Goal: Information Seeking & Learning: Learn about a topic

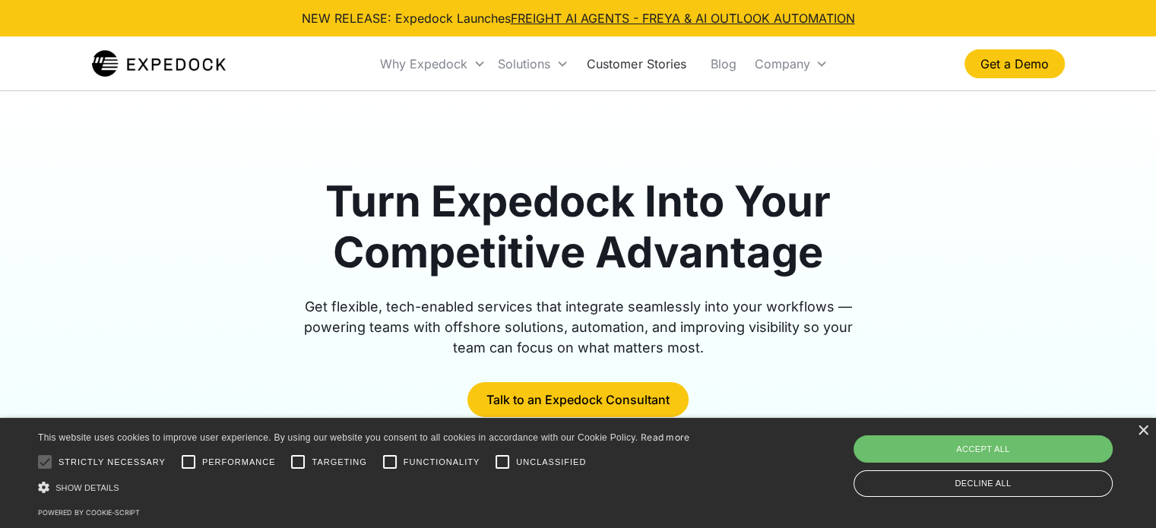
click at [674, 75] on link "Customer Stories" at bounding box center [635, 64] width 123 height 52
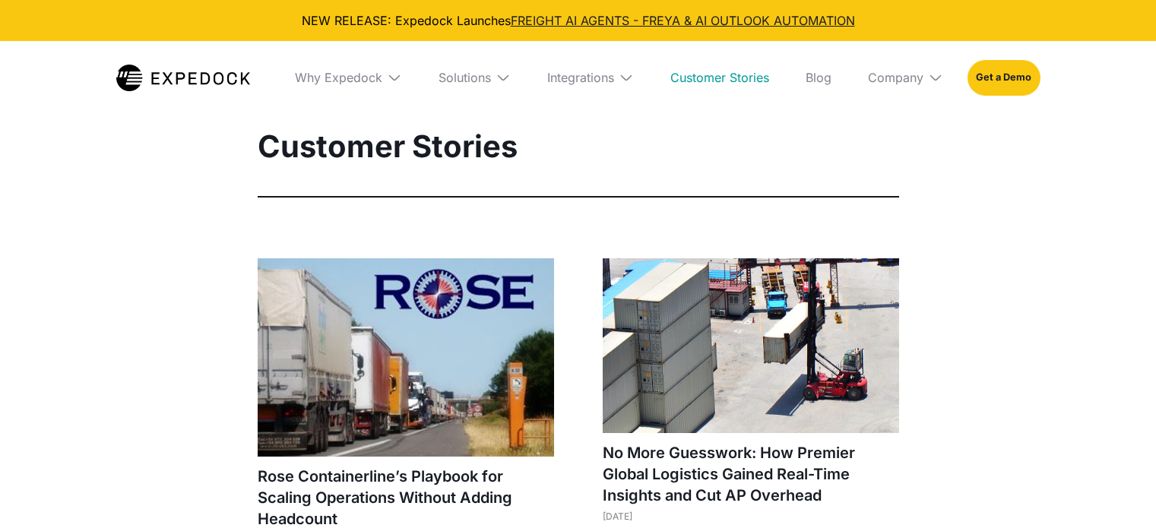
select select
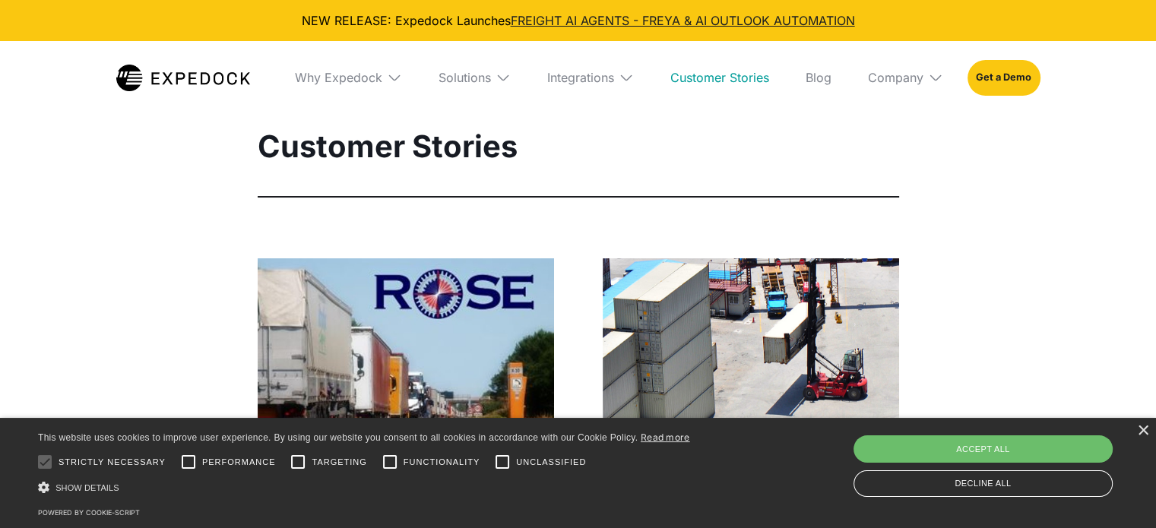
click at [663, 305] on img at bounding box center [751, 345] width 296 height 175
